Goal: Information Seeking & Learning: Learn about a topic

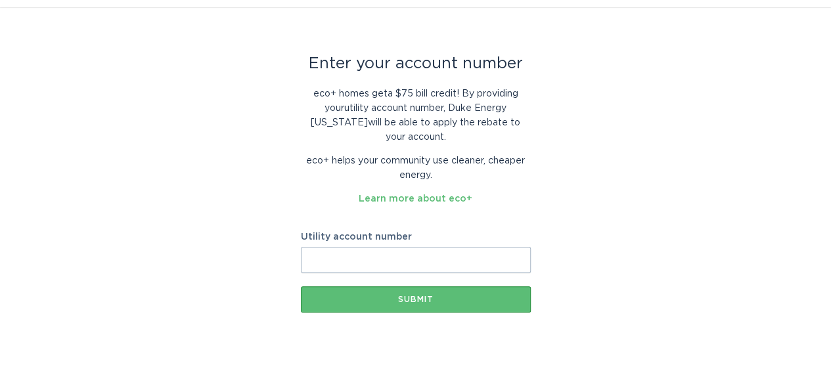
scroll to position [50, 0]
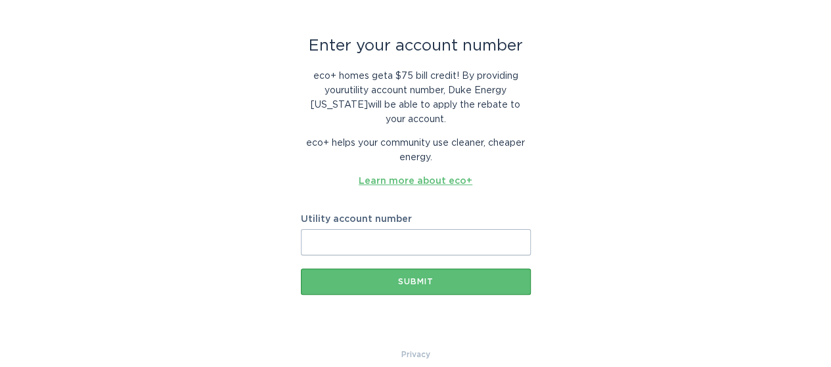
click at [441, 177] on link "Learn more about eco+" at bounding box center [416, 181] width 114 height 9
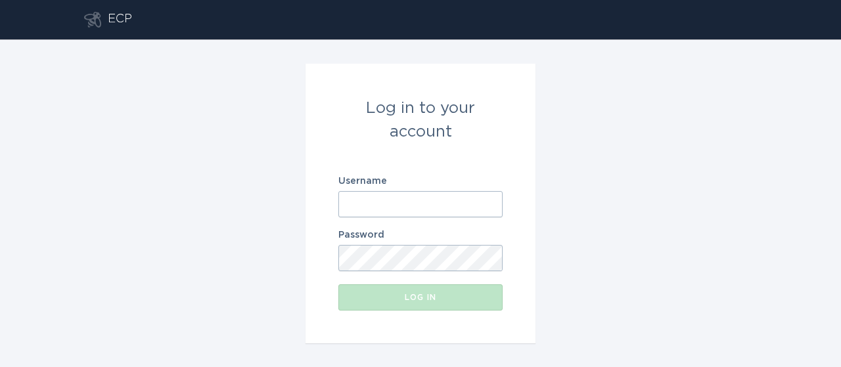
click at [459, 200] on input "Username" at bounding box center [420, 204] width 164 height 26
type input "[EMAIL_ADDRESS][DOMAIN_NAME]"
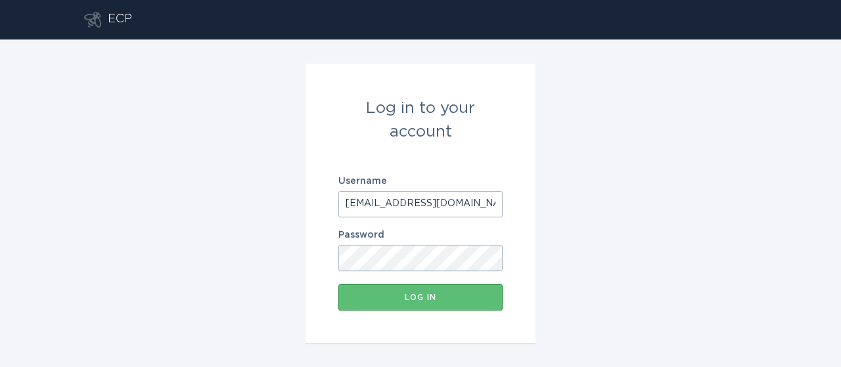
click at [338, 284] on button "Log in" at bounding box center [420, 297] width 164 height 26
